Goal: Check status: Check status

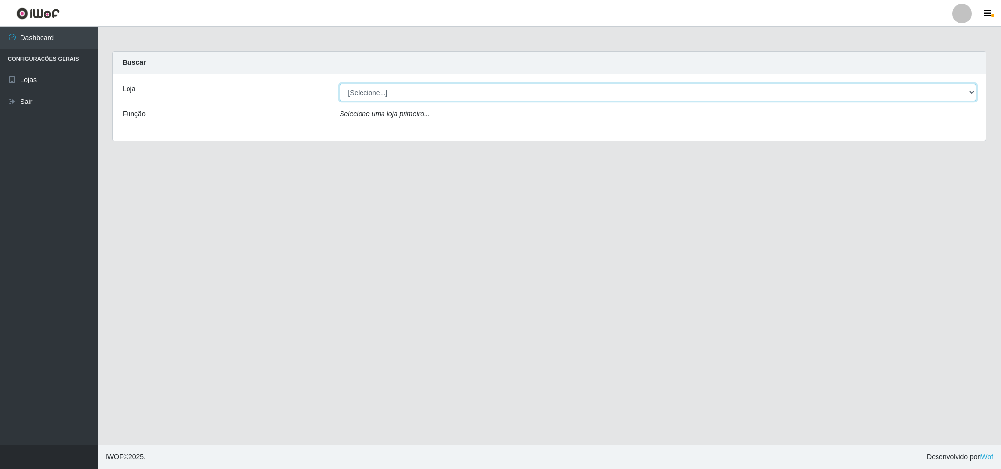
click at [540, 91] on select "[Selecione...] Bemais Supermercados - B11 Manaíra" at bounding box center [658, 92] width 637 height 17
select select "409"
click at [340, 84] on select "[Selecione...] Bemais Supermercados - B11 Manaíra" at bounding box center [658, 92] width 637 height 17
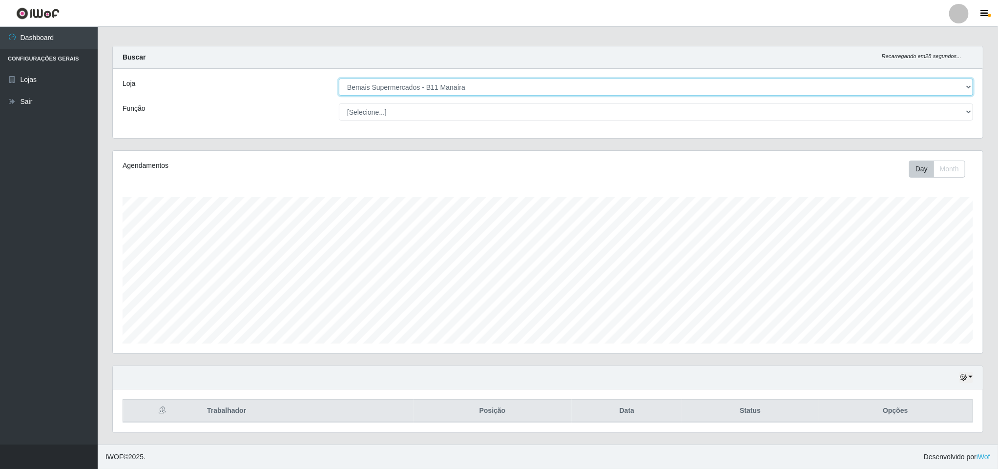
scroll to position [8, 0]
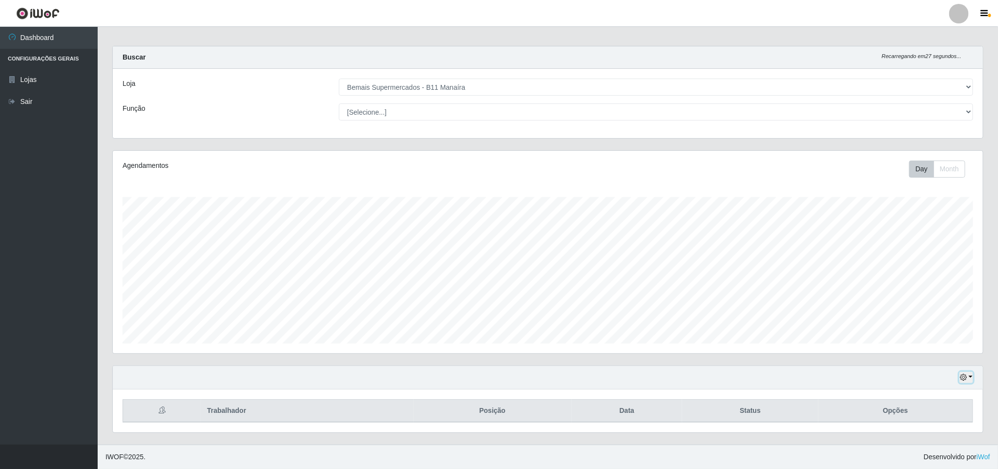
click at [966, 374] on icon "button" at bounding box center [963, 377] width 7 height 7
click at [951, 331] on button "1 Semana" at bounding box center [933, 340] width 77 height 21
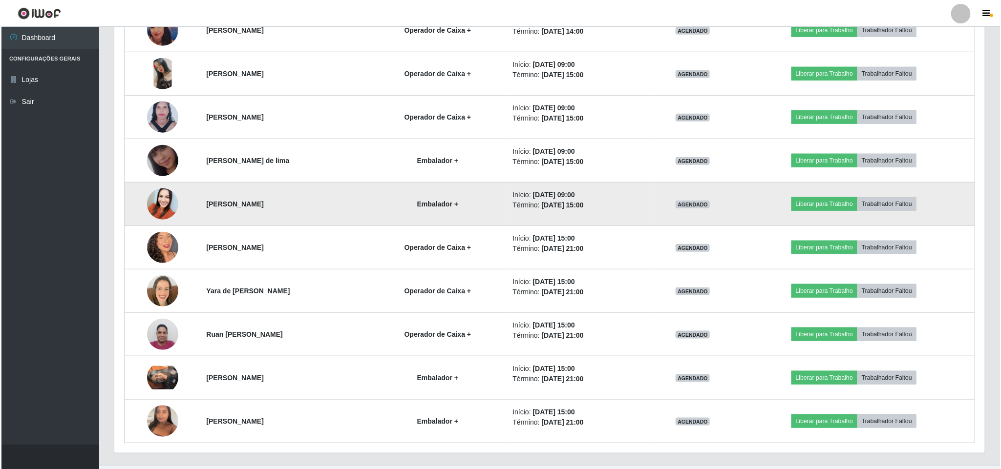
scroll to position [445, 0]
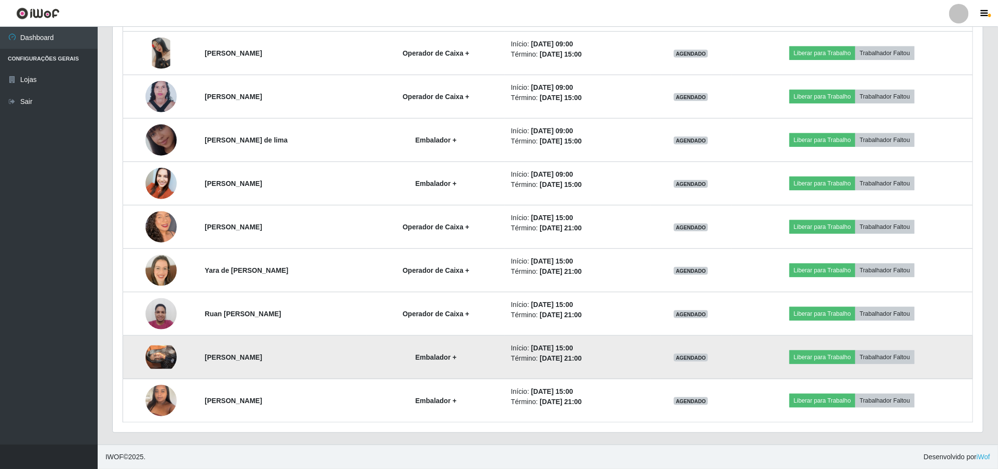
click at [157, 355] on img at bounding box center [161, 357] width 31 height 23
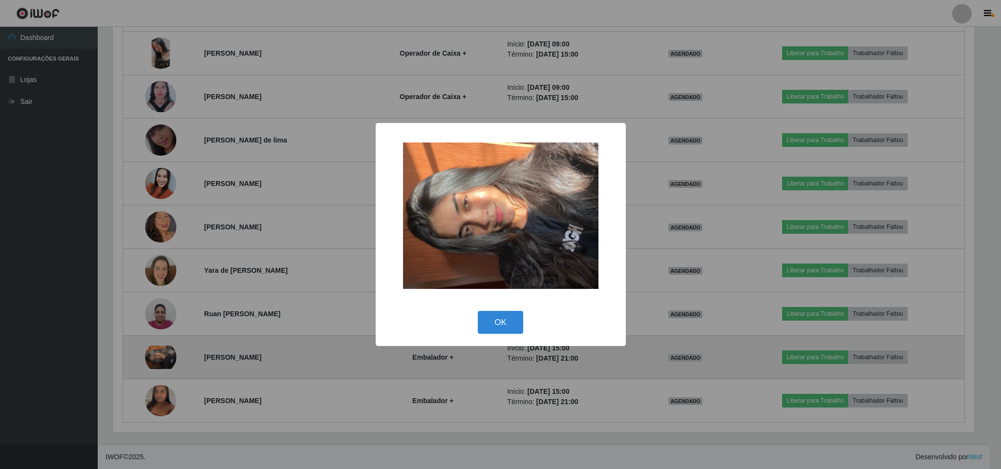
click at [157, 355] on div "× OK Cancel" at bounding box center [500, 234] width 1001 height 469
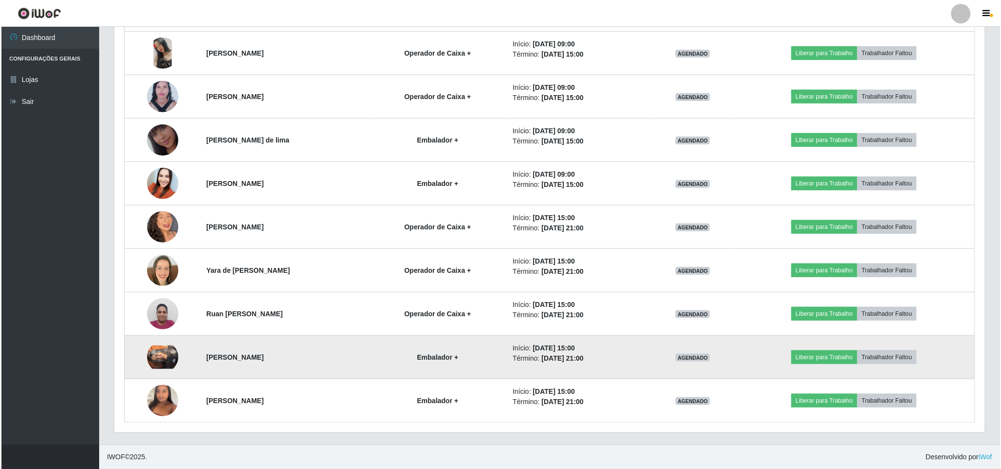
scroll to position [204, 870]
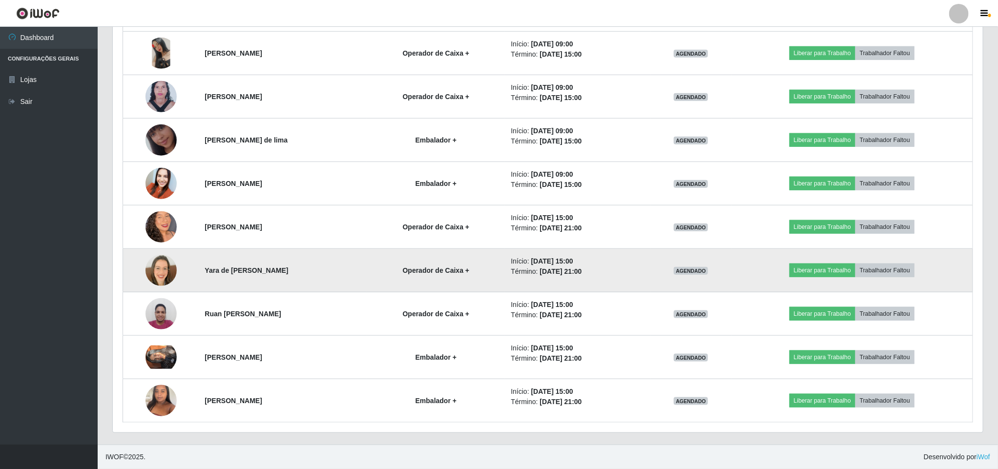
click at [156, 288] on td at bounding box center [161, 270] width 76 height 43
click at [156, 267] on img at bounding box center [161, 270] width 31 height 31
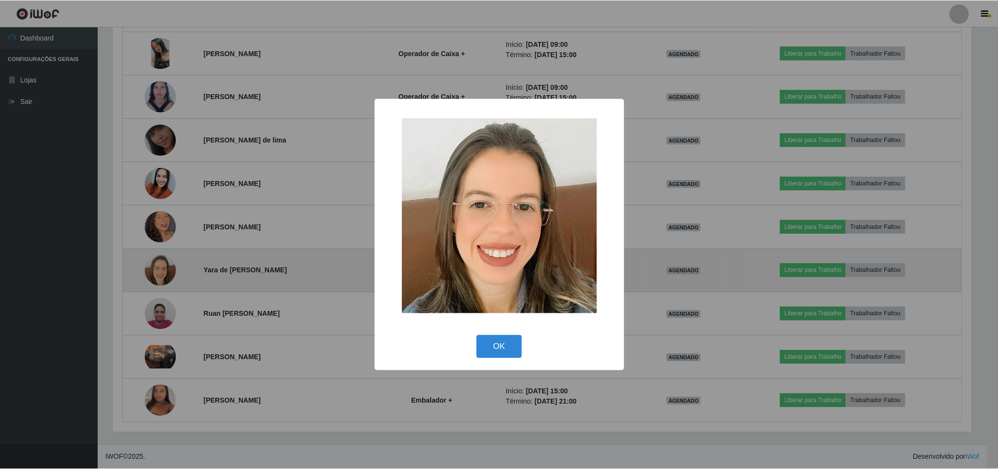
scroll to position [204, 862]
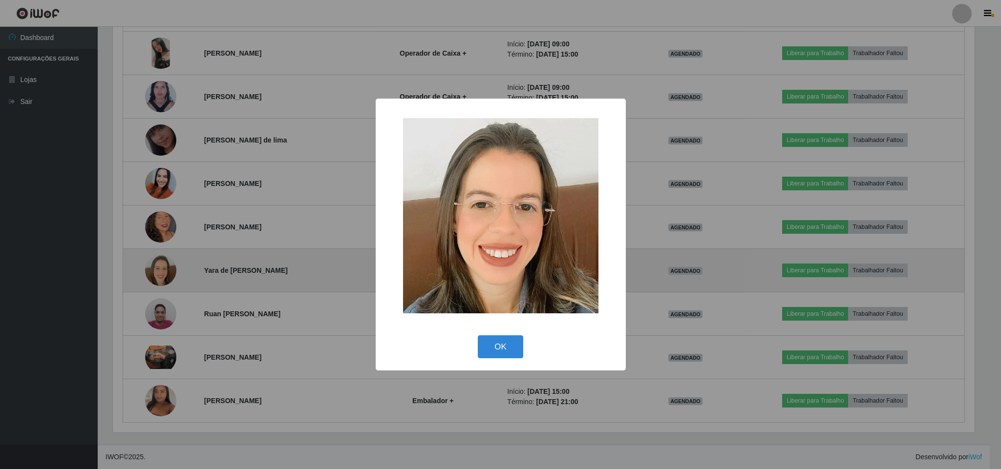
click at [156, 267] on div "× OK Cancel" at bounding box center [500, 234] width 1001 height 469
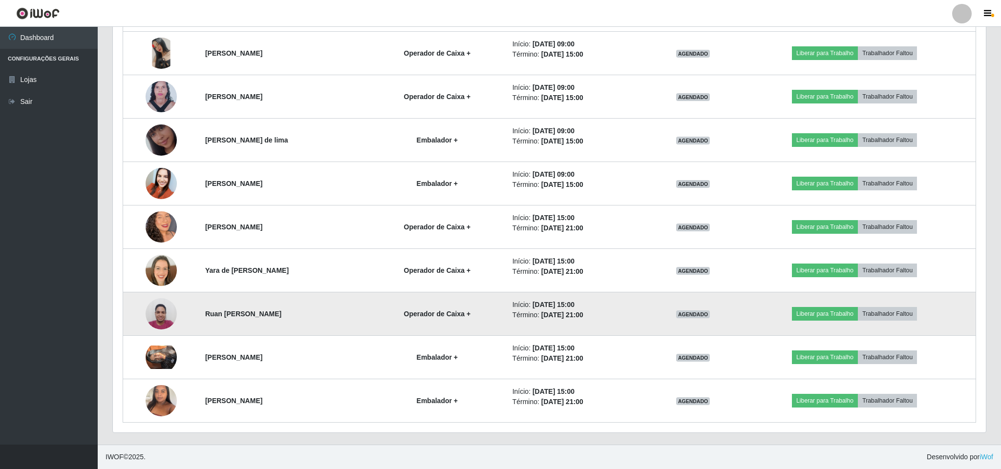
scroll to position [204, 870]
click at [154, 303] on img at bounding box center [161, 314] width 31 height 42
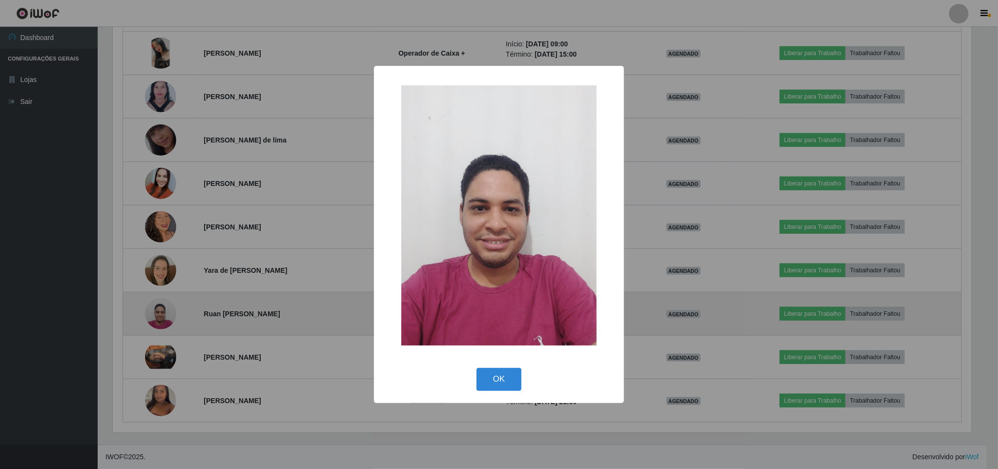
scroll to position [204, 862]
click at [154, 303] on div "× OK Cancel" at bounding box center [500, 234] width 1001 height 469
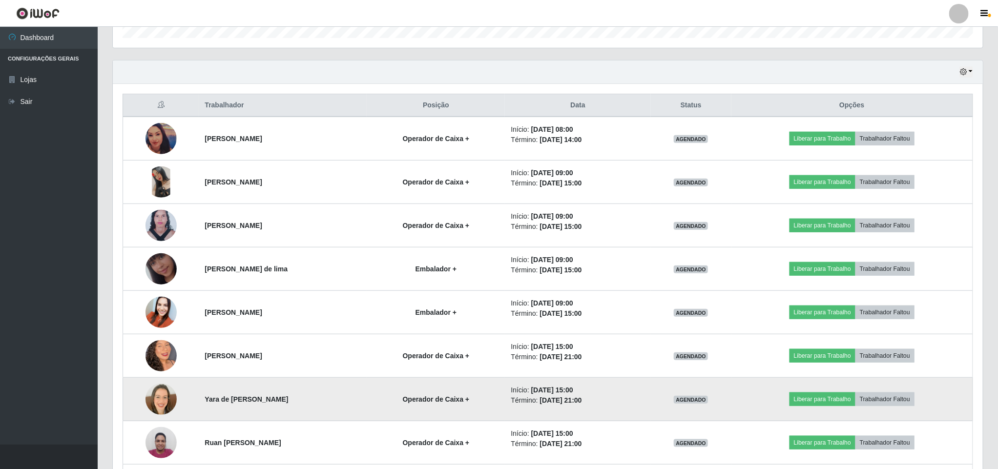
scroll to position [298, 0]
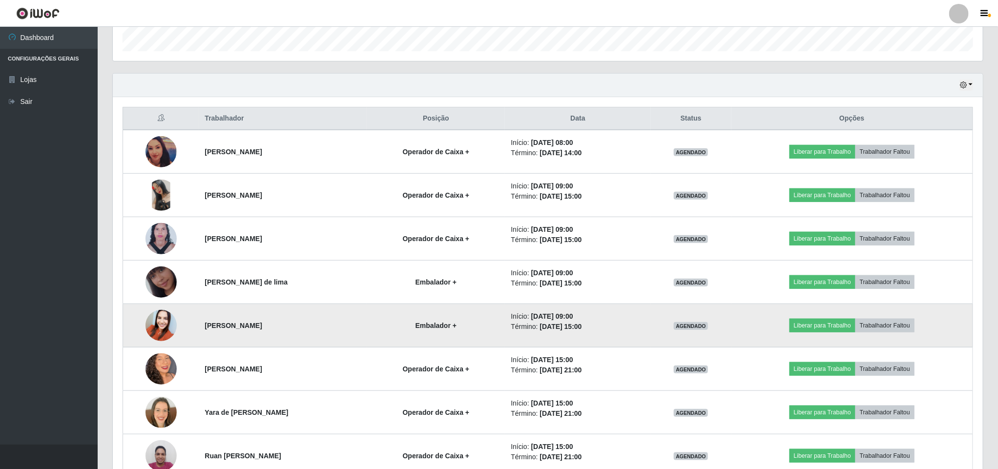
click at [157, 331] on img at bounding box center [161, 326] width 31 height 42
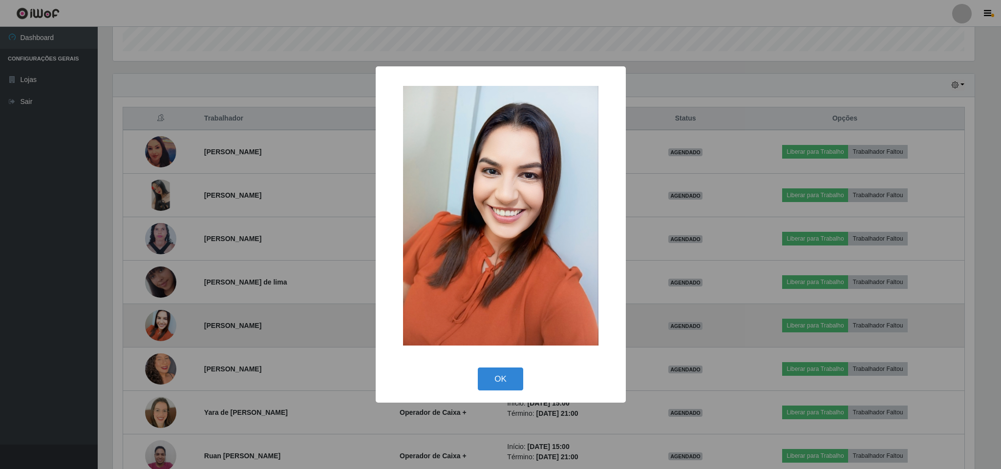
click at [157, 331] on div "× OK Cancel" at bounding box center [500, 234] width 1001 height 469
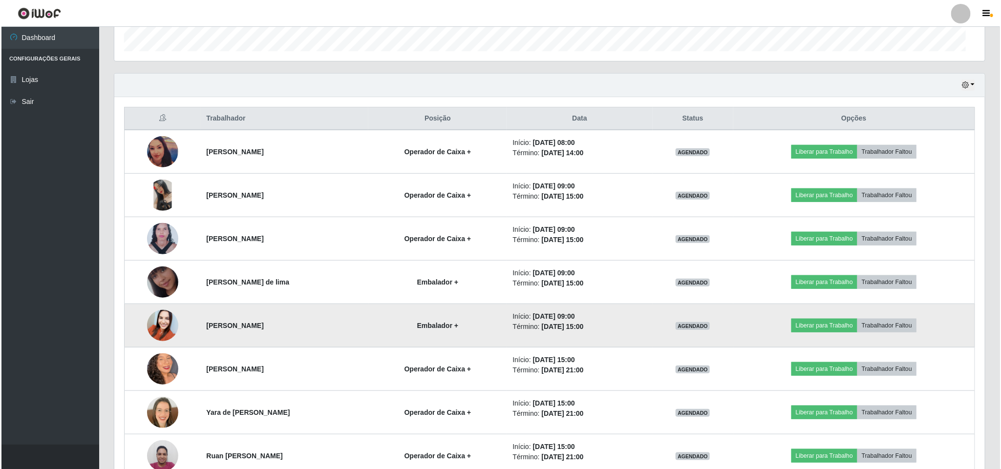
scroll to position [204, 870]
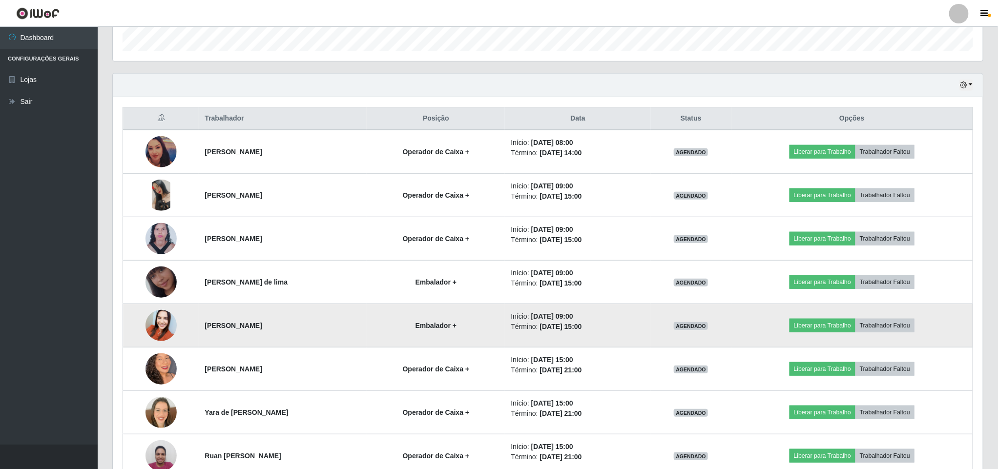
click at [150, 335] on img at bounding box center [161, 326] width 31 height 42
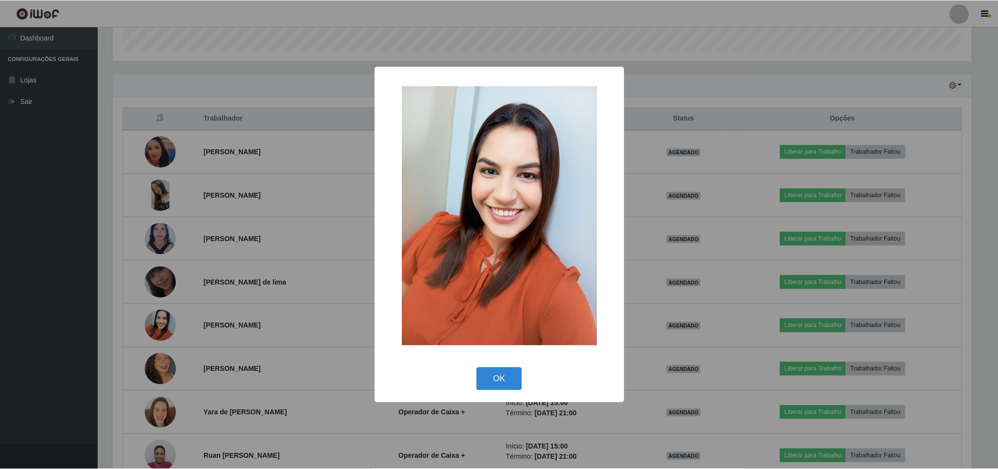
scroll to position [204, 862]
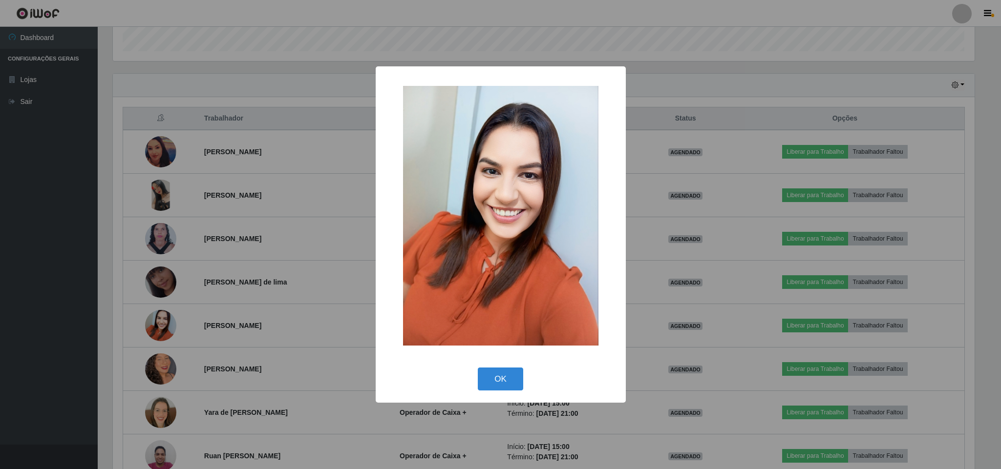
click at [506, 199] on img at bounding box center [500, 216] width 195 height 260
click at [504, 385] on button "OK" at bounding box center [500, 379] width 45 height 23
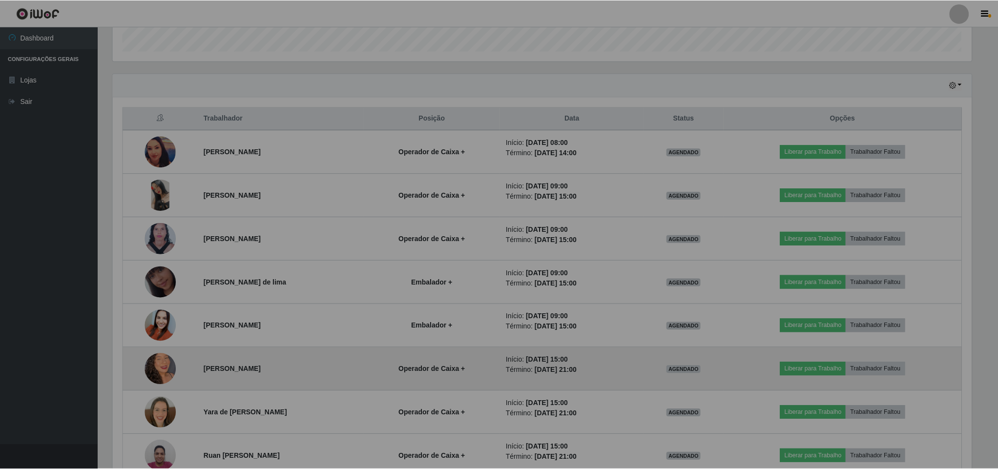
scroll to position [204, 870]
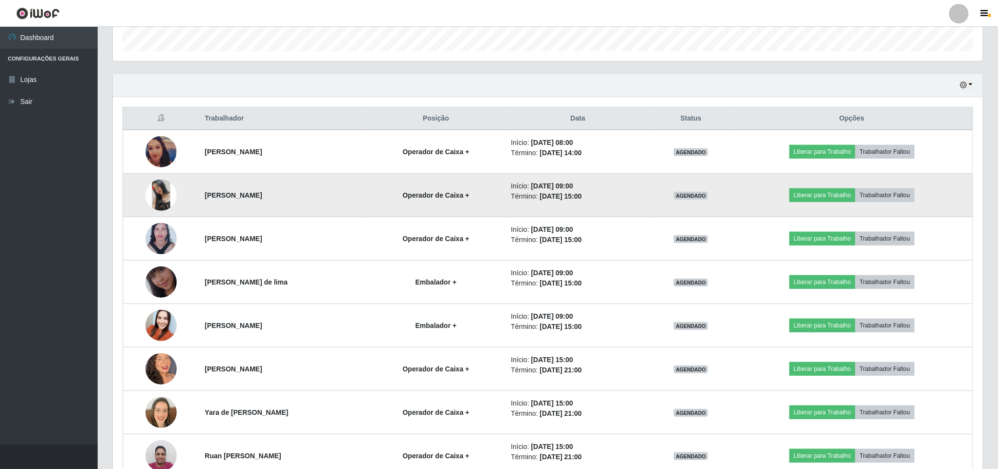
click at [161, 191] on img at bounding box center [161, 195] width 31 height 31
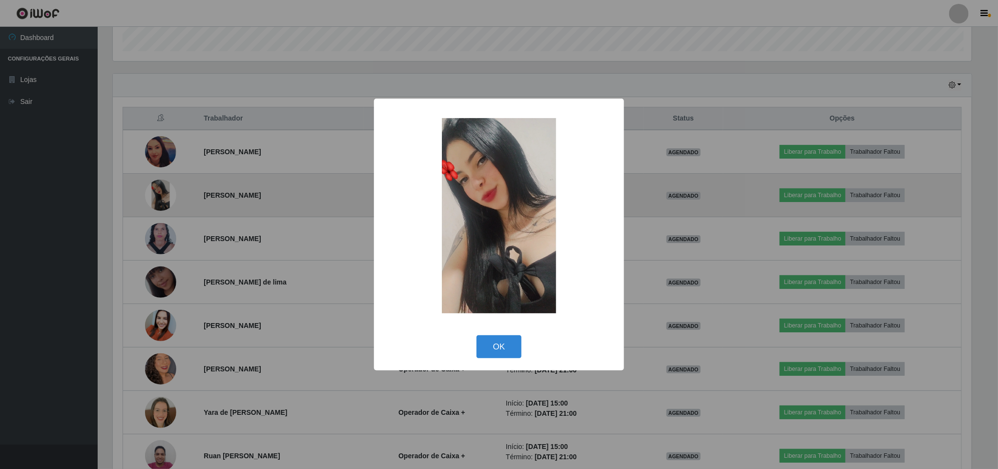
scroll to position [204, 862]
click at [161, 192] on div "× OK Cancel" at bounding box center [500, 234] width 1001 height 469
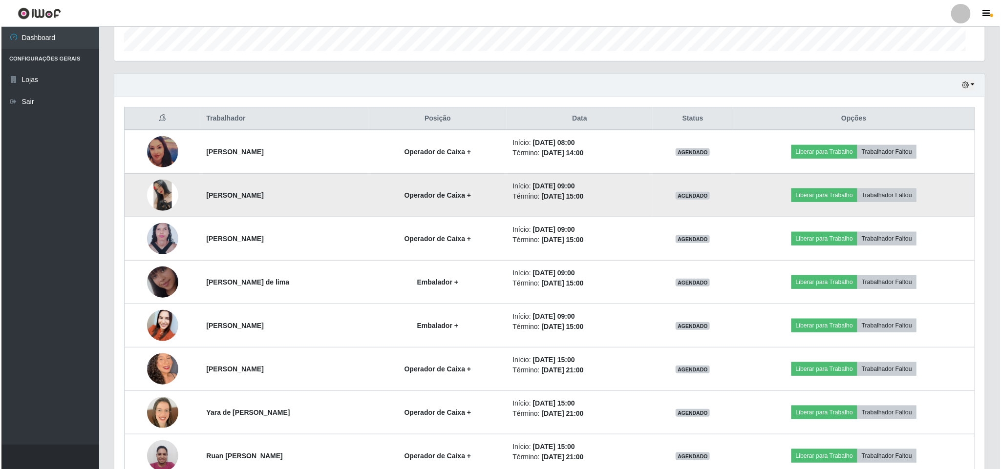
scroll to position [0, 0]
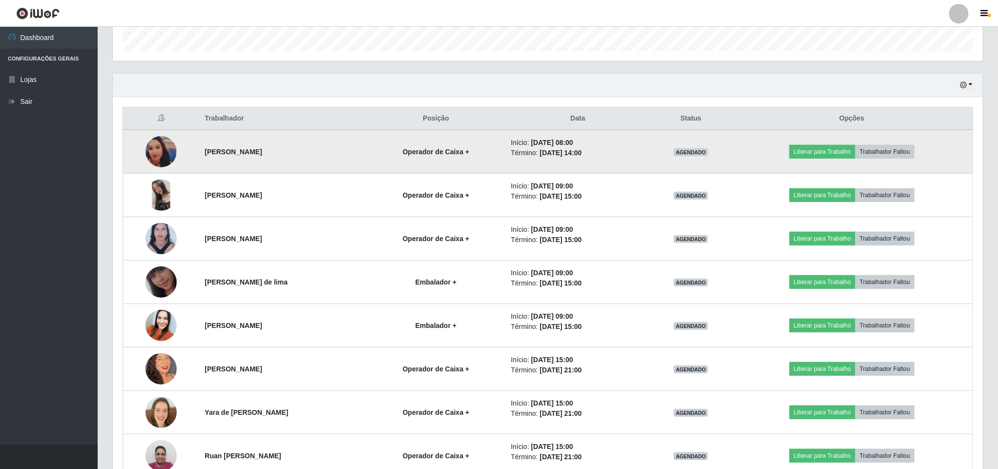
click at [151, 163] on img at bounding box center [161, 151] width 31 height 31
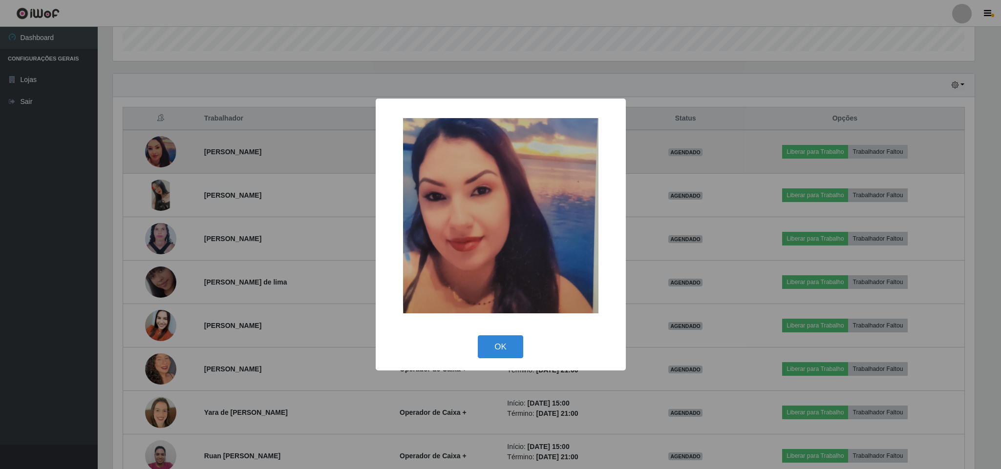
click at [151, 163] on div "× OK Cancel" at bounding box center [500, 234] width 1001 height 469
